Goal: Information Seeking & Learning: Learn about a topic

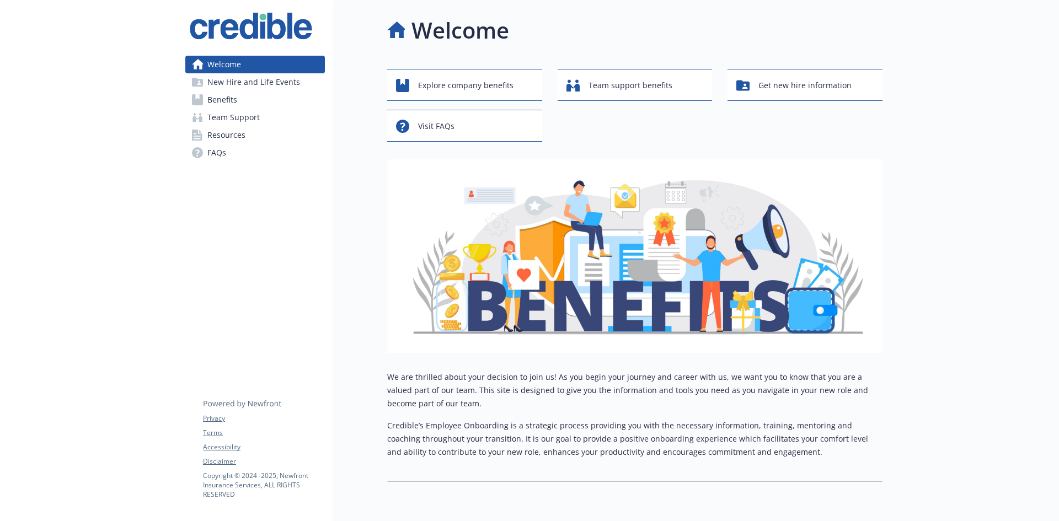
click at [231, 100] on span "Benefits" at bounding box center [222, 100] width 30 height 18
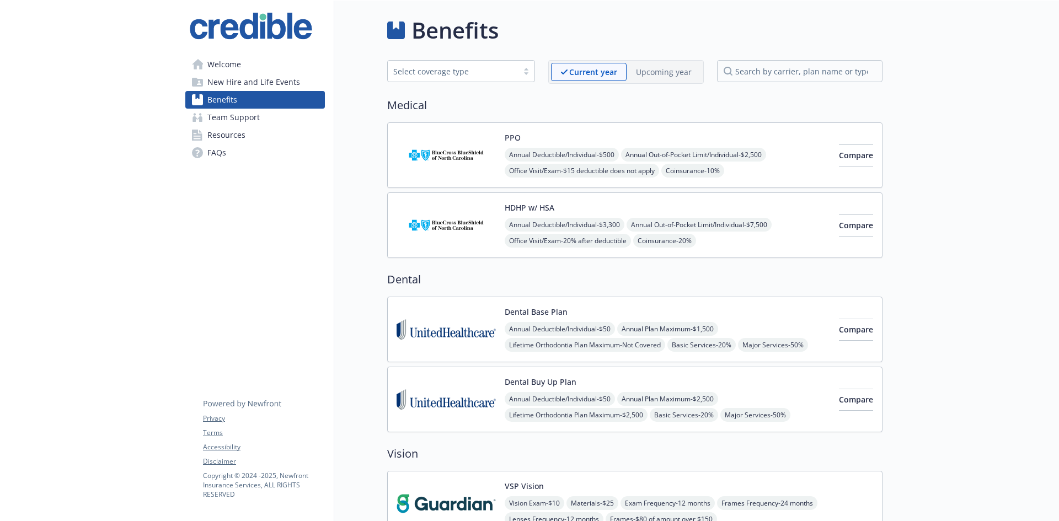
click at [674, 73] on p "Upcoming year" at bounding box center [664, 72] width 56 height 12
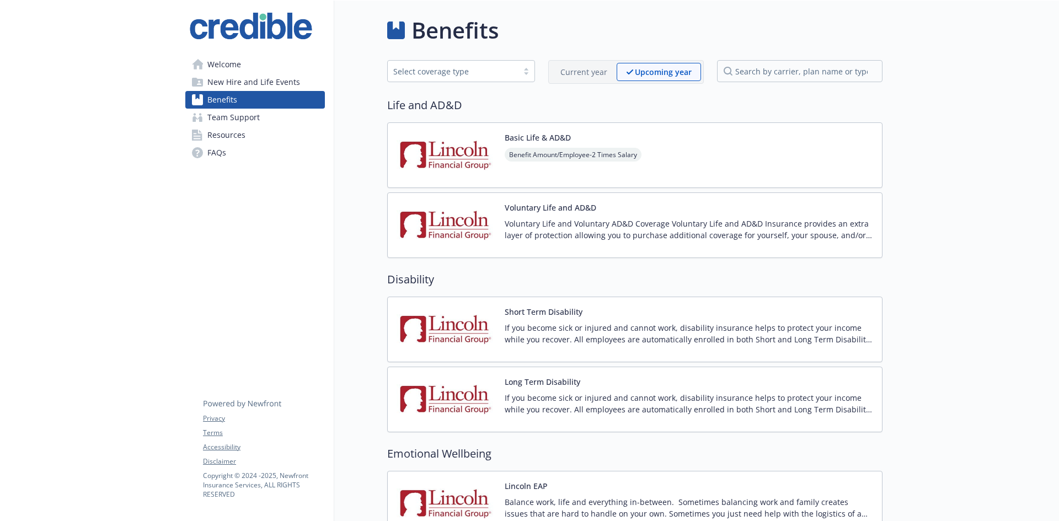
click at [594, 72] on p "Current year" at bounding box center [584, 72] width 47 height 12
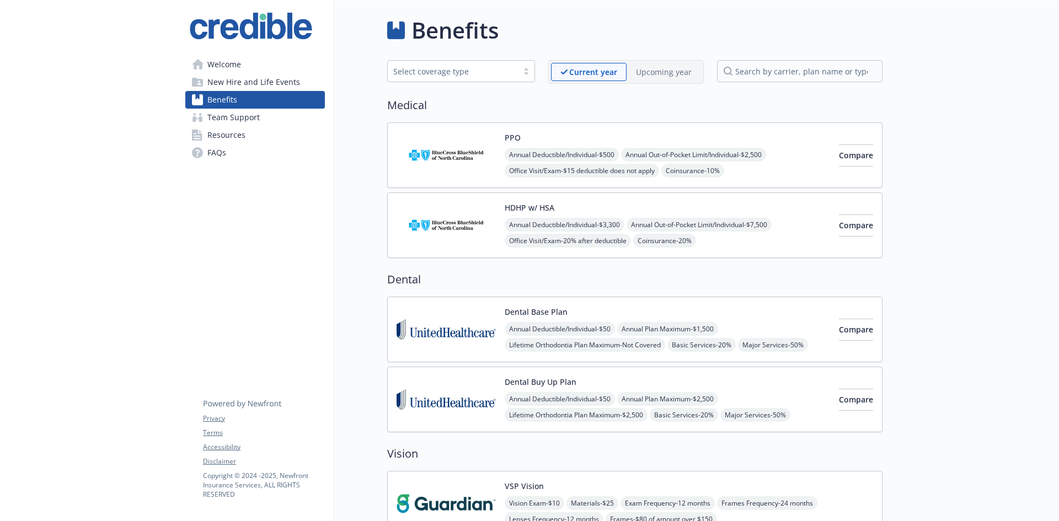
click at [232, 120] on span "Team Support" at bounding box center [233, 118] width 52 height 18
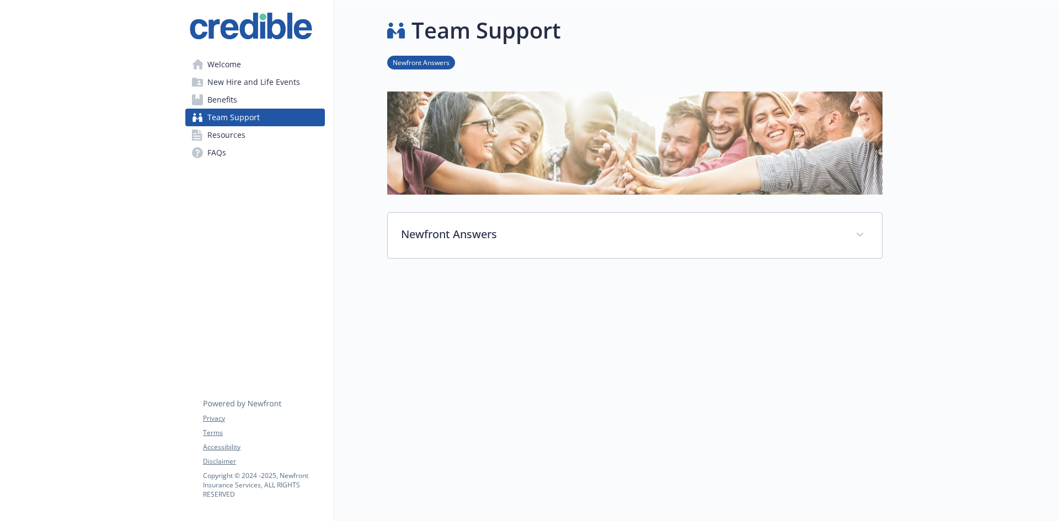
click at [228, 86] on span "New Hire and Life Events" at bounding box center [253, 82] width 93 height 18
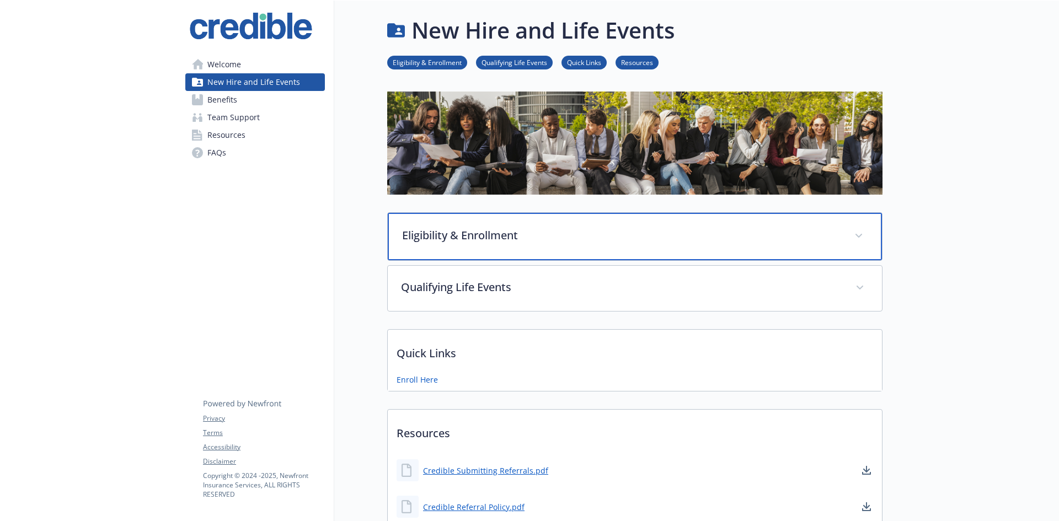
click at [861, 242] on span at bounding box center [859, 236] width 18 height 18
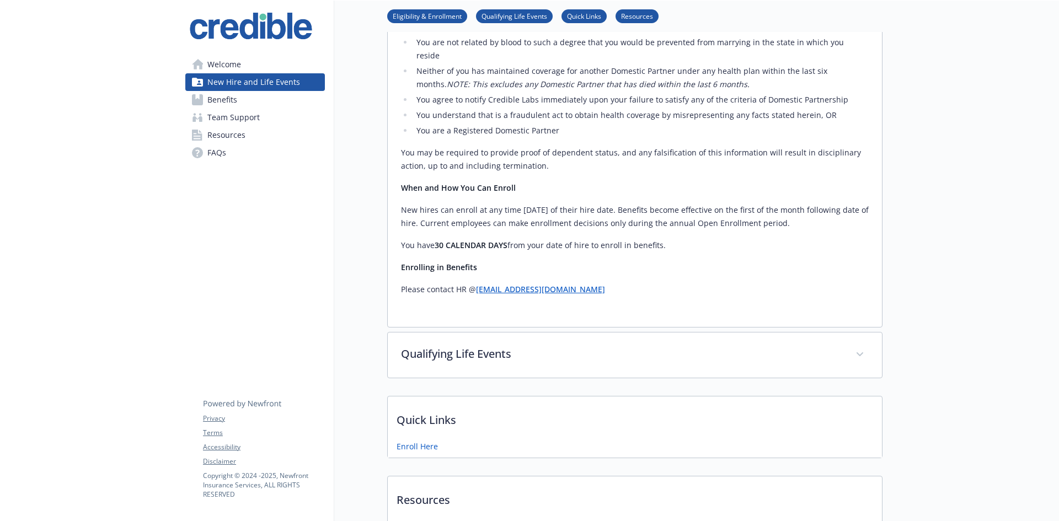
scroll to position [662, 0]
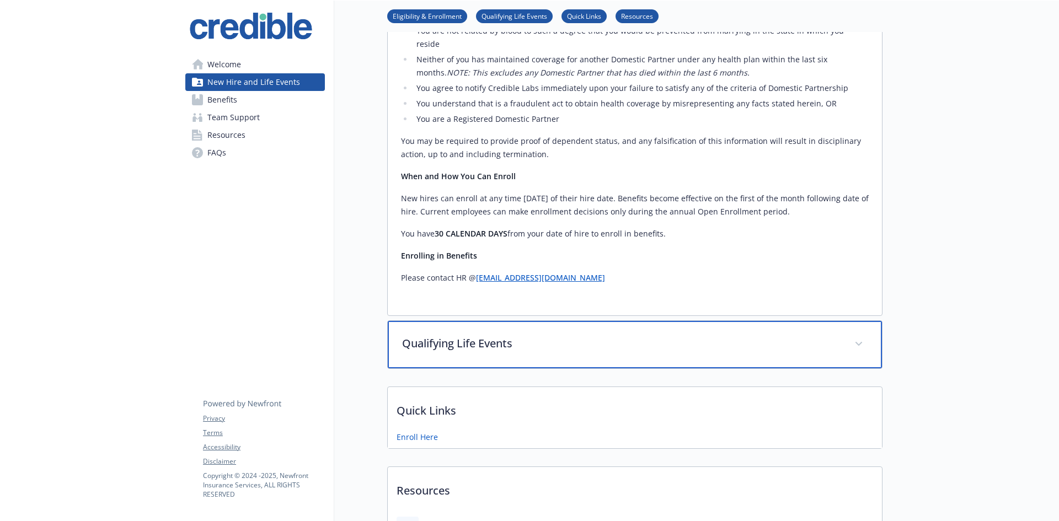
click at [859, 335] on span at bounding box center [859, 344] width 18 height 18
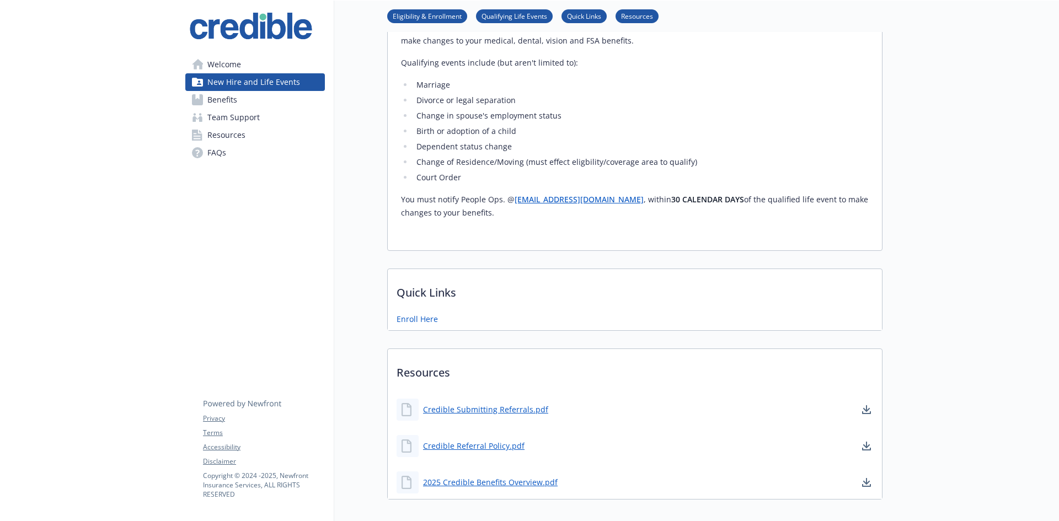
scroll to position [1048, 0]
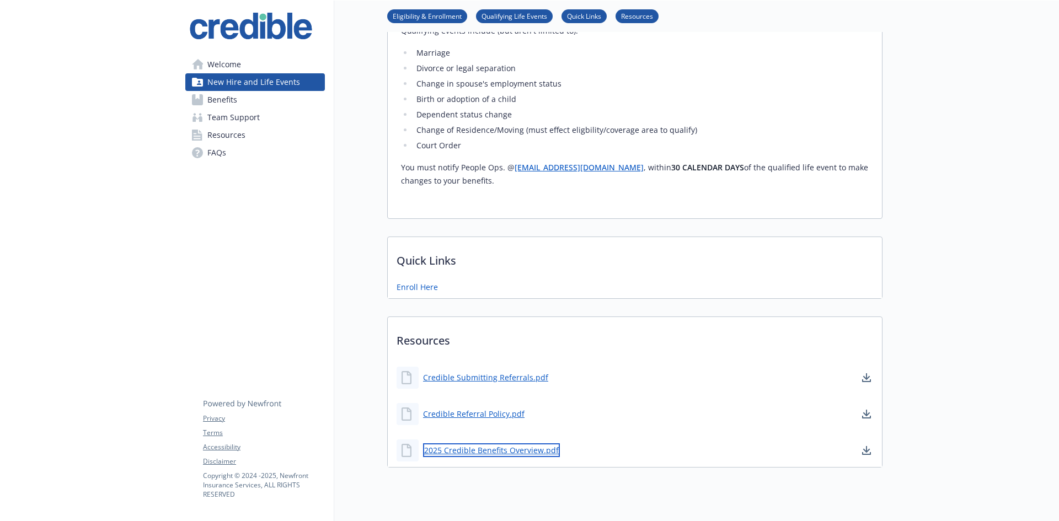
click at [525, 444] on link "2025 Credible Benefits Overview.pdf" at bounding box center [491, 451] width 137 height 14
